Goal: Find specific page/section: Find specific page/section

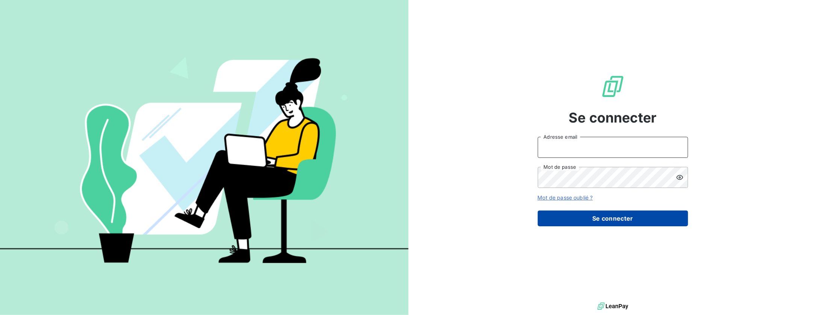
type input "[EMAIL_ADDRESS][DOMAIN_NAME]"
click at [554, 215] on button "Se connecter" at bounding box center [613, 218] width 150 height 16
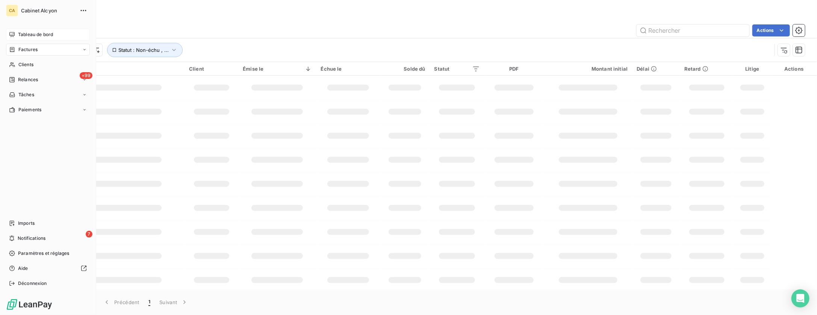
click at [23, 35] on span "Tableau de bord" at bounding box center [35, 34] width 35 height 7
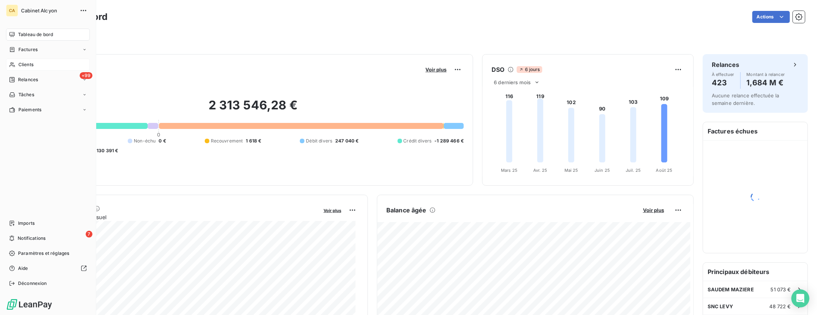
click at [20, 61] on span "Clients" at bounding box center [25, 64] width 15 height 7
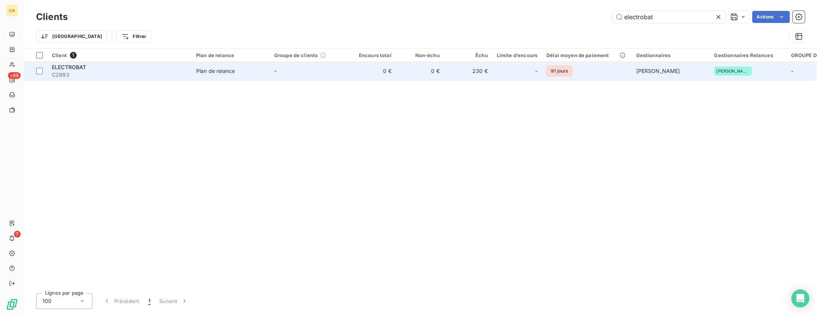
type input "electrobat"
click at [83, 68] on span "ELECTROBAT" at bounding box center [69, 67] width 35 height 6
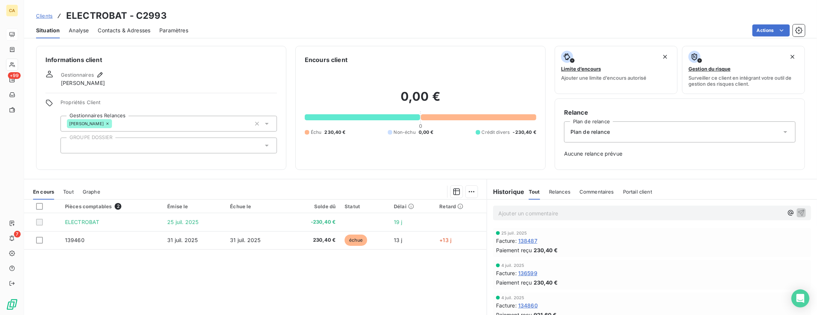
click at [66, 192] on span "Tout" at bounding box center [68, 192] width 11 height 6
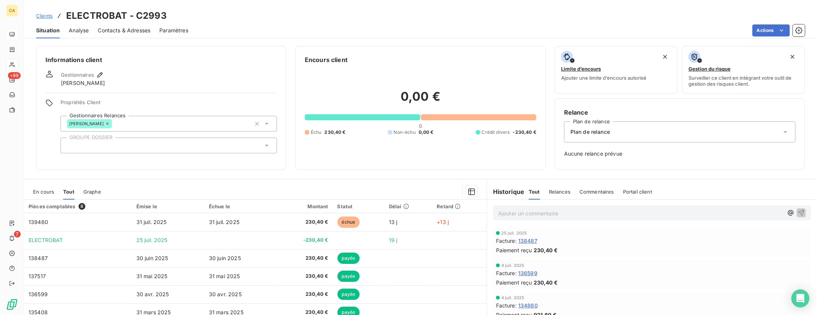
click at [45, 192] on span "En cours" at bounding box center [43, 192] width 21 height 6
